Goal: Transaction & Acquisition: Purchase product/service

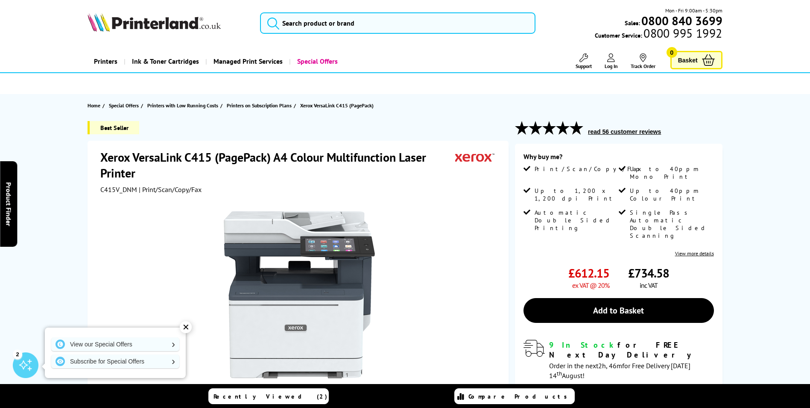
click at [184, 329] on div "✕" at bounding box center [186, 327] width 12 height 12
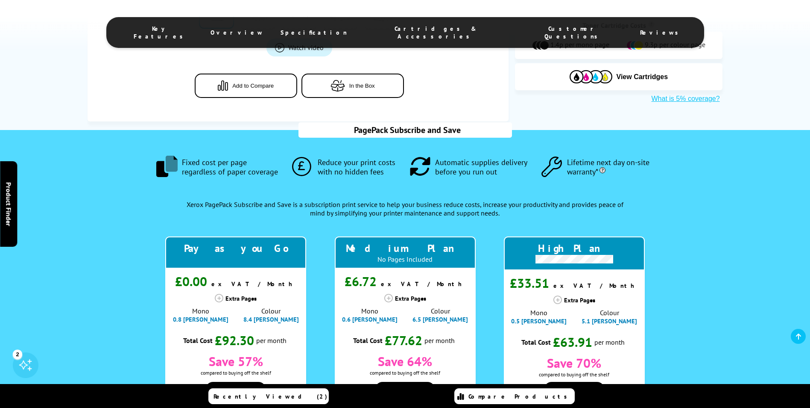
scroll to position [470, 0]
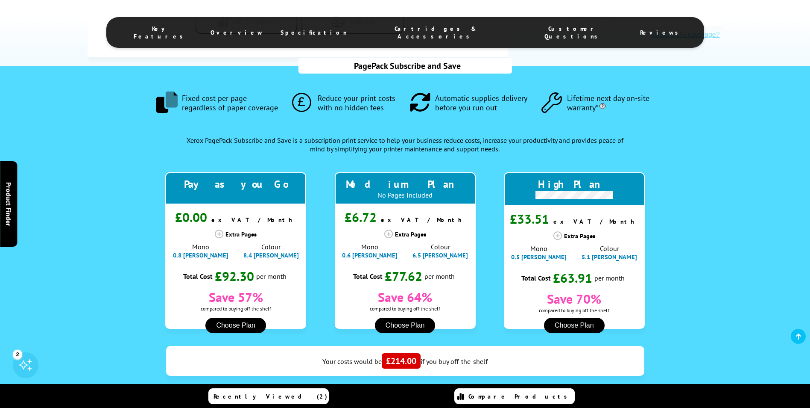
click at [388, 235] on icon at bounding box center [388, 233] width 9 height 9
click at [414, 235] on div "Extra Pages" at bounding box center [405, 233] width 141 height 9
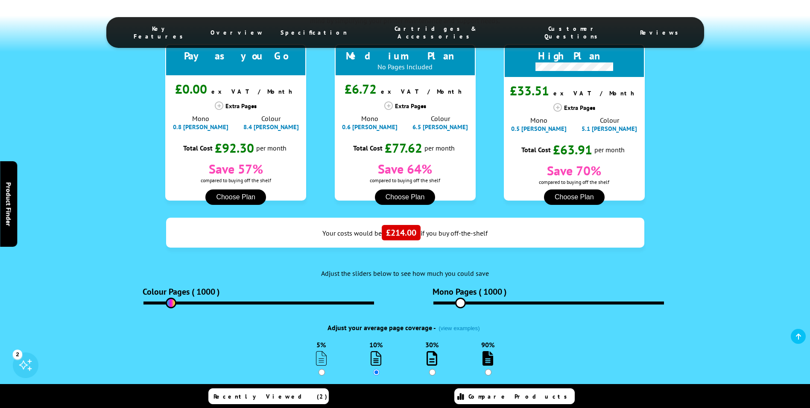
scroll to position [683, 0]
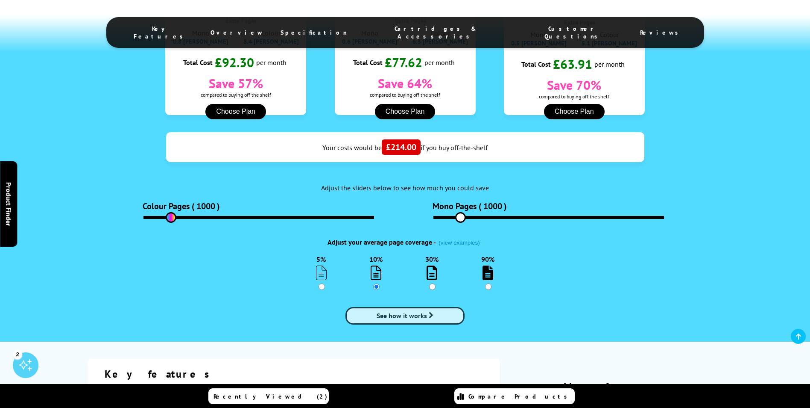
click at [437, 315] on link "See how it works" at bounding box center [405, 316] width 119 height 18
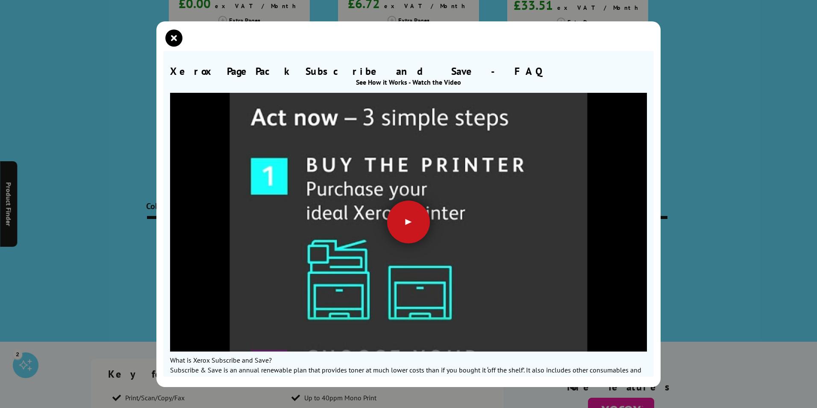
click at [413, 232] on div at bounding box center [408, 221] width 43 height 43
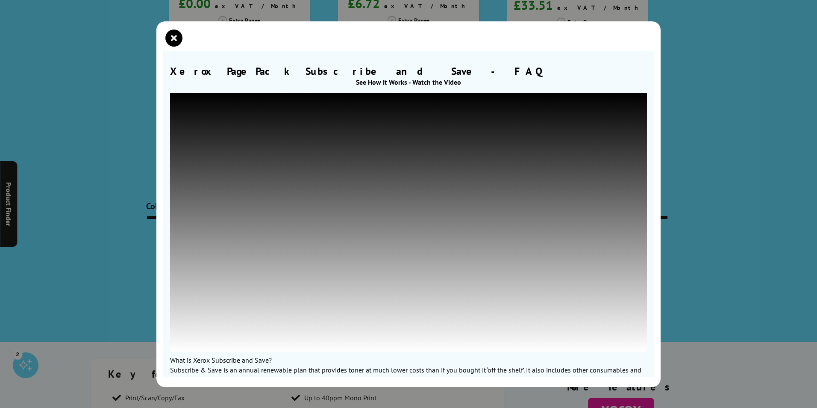
click at [751, 190] on div "Xerox PagePack Subscribe and Save - FAQ See How it Works - Watch the Video What…" at bounding box center [408, 204] width 817 height 408
click at [169, 33] on icon "close modal" at bounding box center [173, 37] width 17 height 17
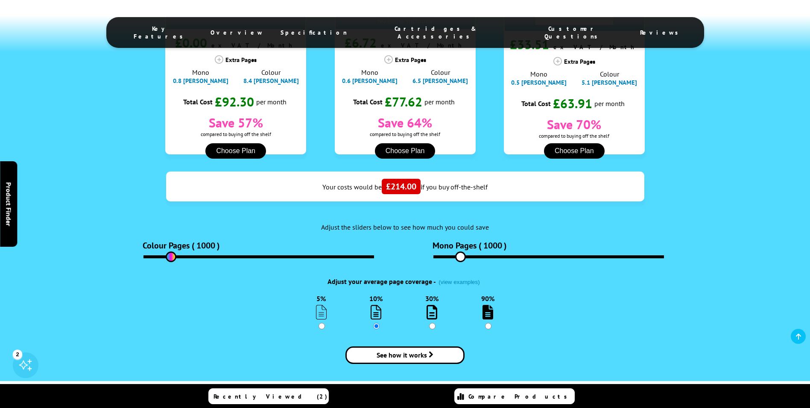
scroll to position [598, 0]
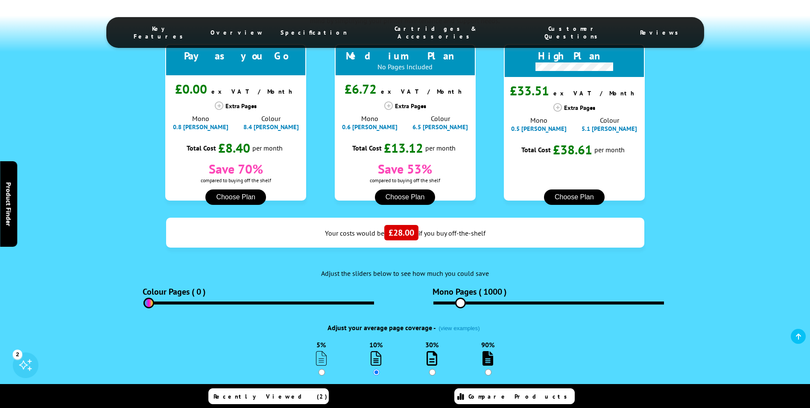
drag, startPoint x: 171, startPoint y: 304, endPoint x: 145, endPoint y: 314, distance: 28.2
type input "0"
click at [145, 304] on input "range" at bounding box center [259, 302] width 231 height 3
drag, startPoint x: 458, startPoint y: 300, endPoint x: 448, endPoint y: 305, distance: 11.1
type input "400"
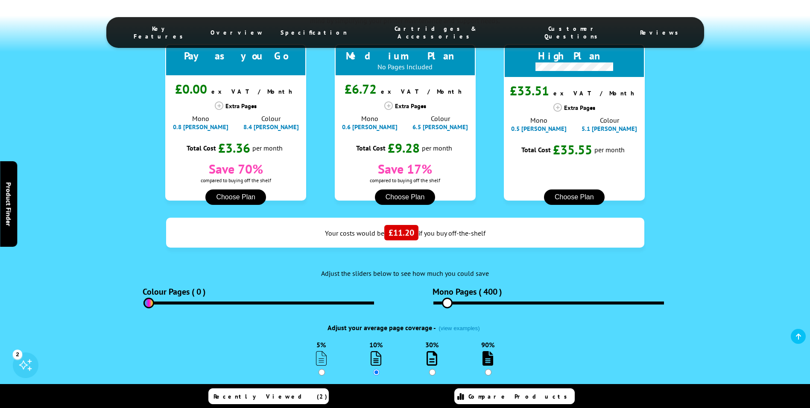
click at [448, 304] on input "range" at bounding box center [549, 302] width 231 height 3
drag, startPoint x: 148, startPoint y: 298, endPoint x: 154, endPoint y: 299, distance: 6.0
type input "220"
click at [154, 301] on input "range" at bounding box center [259, 302] width 231 height 3
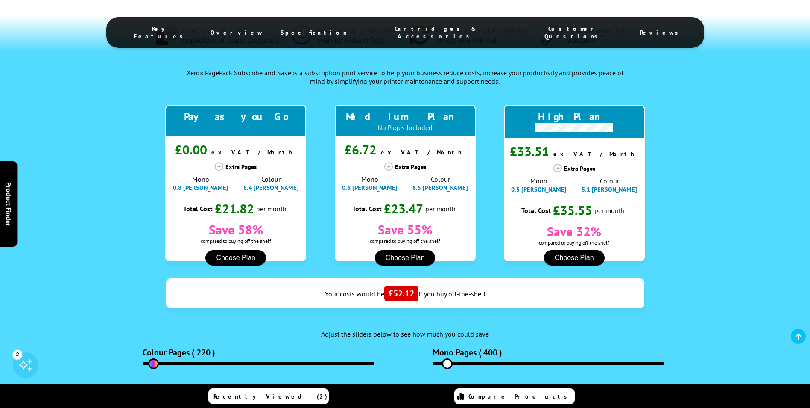
scroll to position [538, 0]
click at [379, 188] on span "0.6 [PERSON_NAME]" at bounding box center [370, 187] width 56 height 8
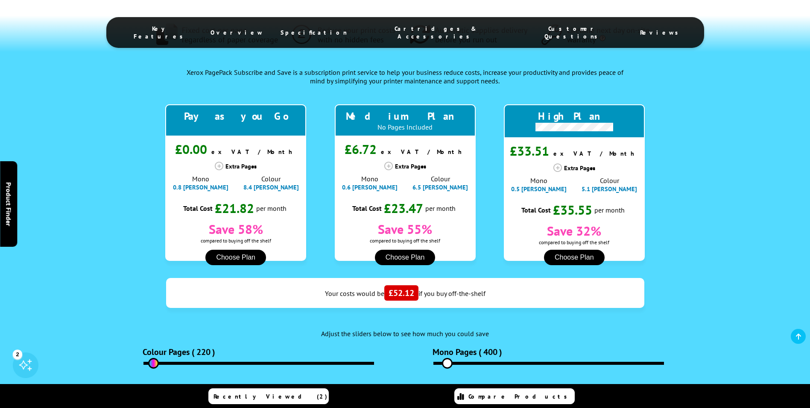
drag, startPoint x: 379, startPoint y: 188, endPoint x: 370, endPoint y: 199, distance: 14.6
click at [370, 199] on div "Total Cost £23.47 per month" at bounding box center [405, 207] width 106 height 17
click at [418, 258] on button "Choose Plan" at bounding box center [405, 256] width 61 height 15
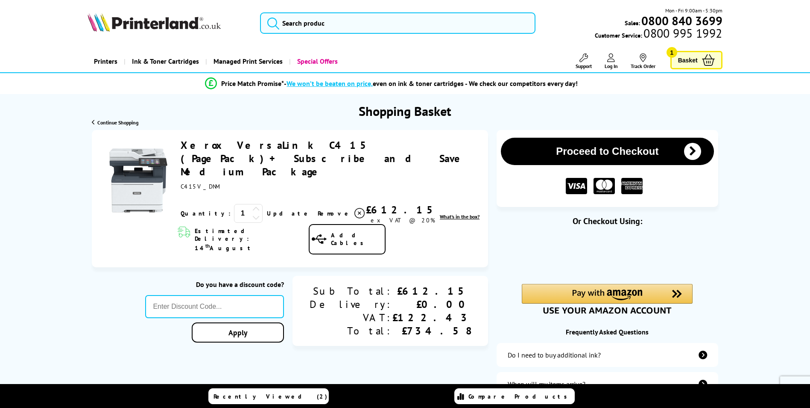
click at [345, 231] on span "Add Cables" at bounding box center [358, 238] width 54 height 15
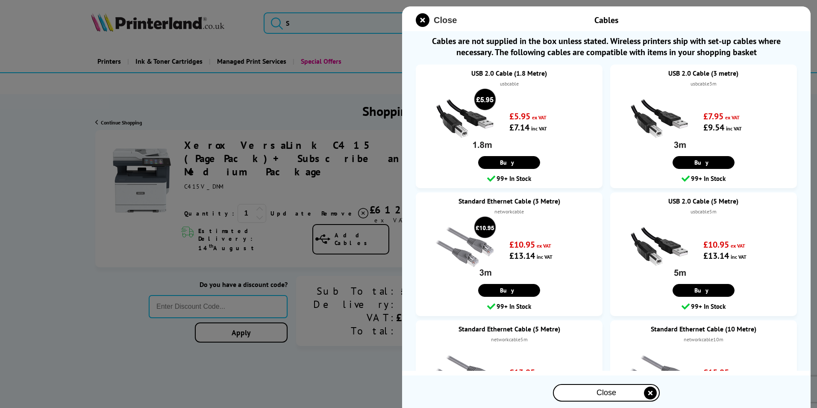
click at [443, 20] on span "Close" at bounding box center [445, 20] width 23 height 10
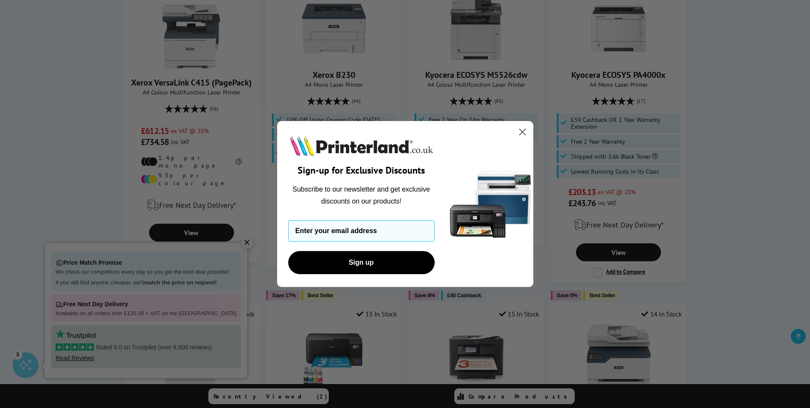
click at [518, 135] on circle "Close dialog" at bounding box center [522, 132] width 14 height 14
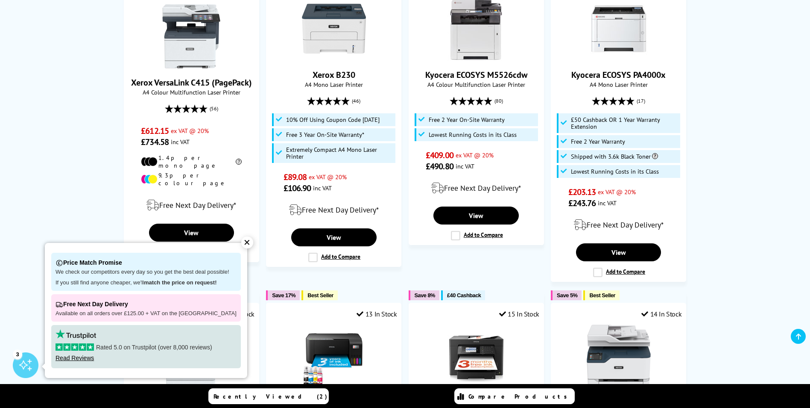
click at [241, 248] on div "✕" at bounding box center [247, 242] width 12 height 12
